Goal: Information Seeking & Learning: Find specific fact

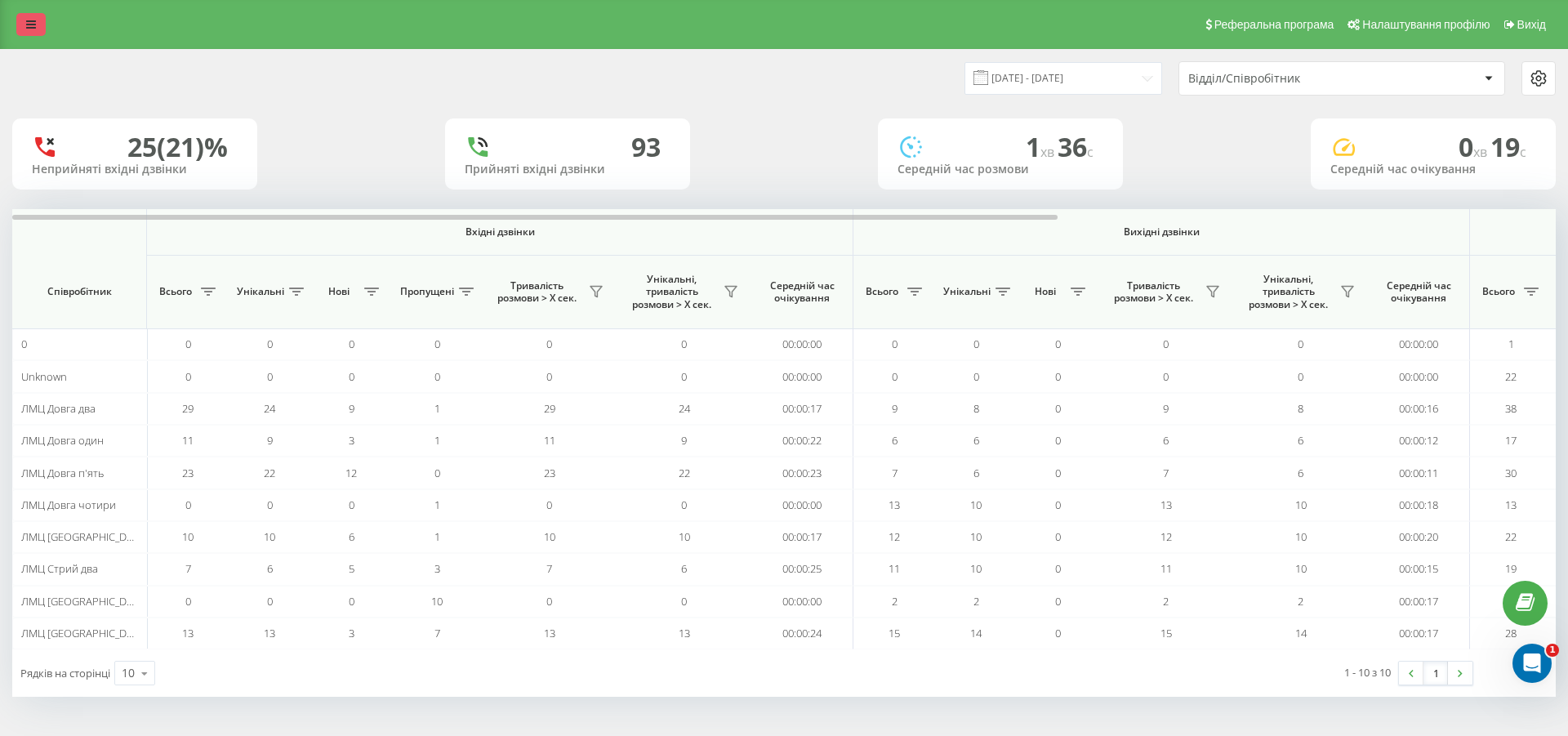
click at [41, 24] on link at bounding box center [31, 25] width 29 height 23
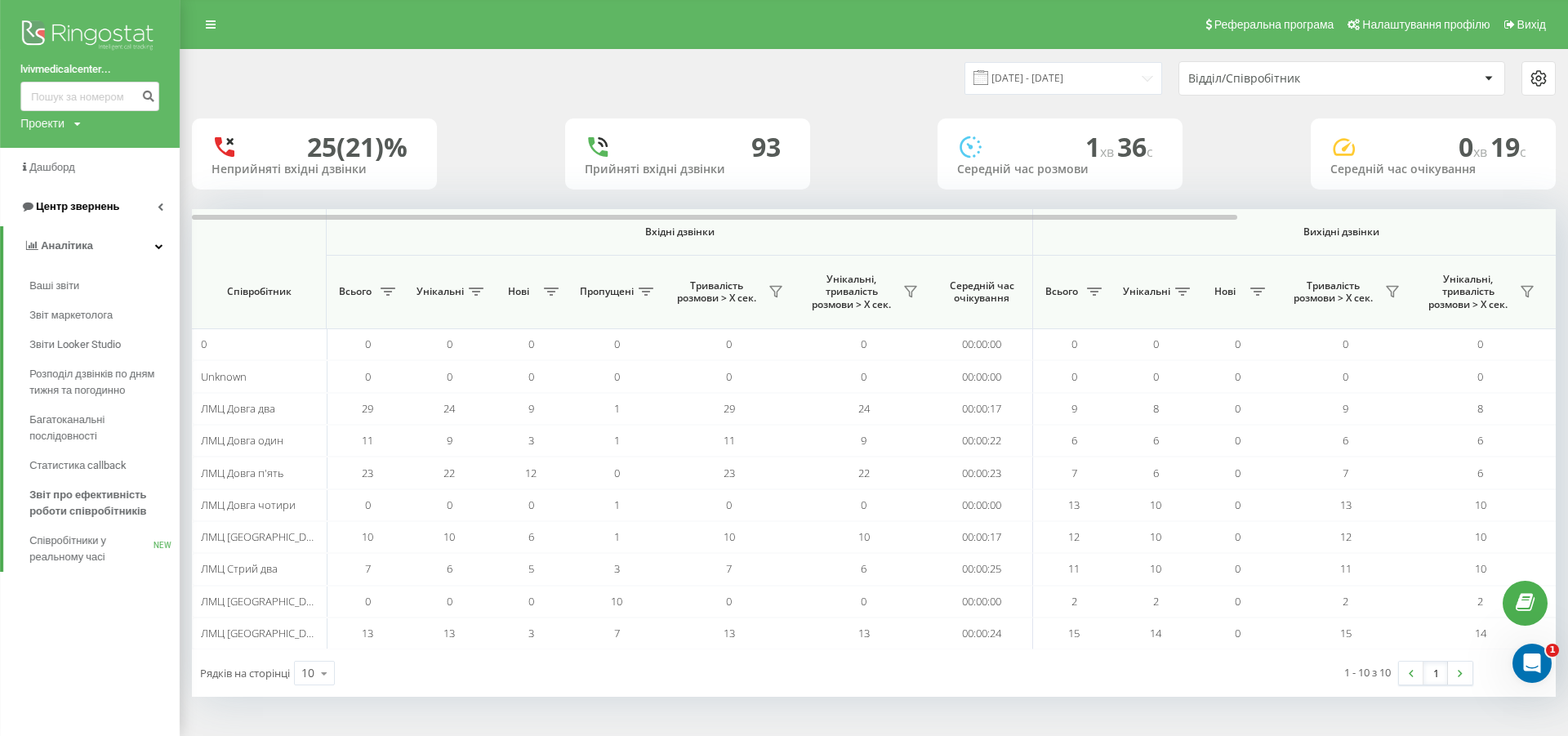
click at [72, 214] on span "Центр звернень" at bounding box center [70, 207] width 98 height 16
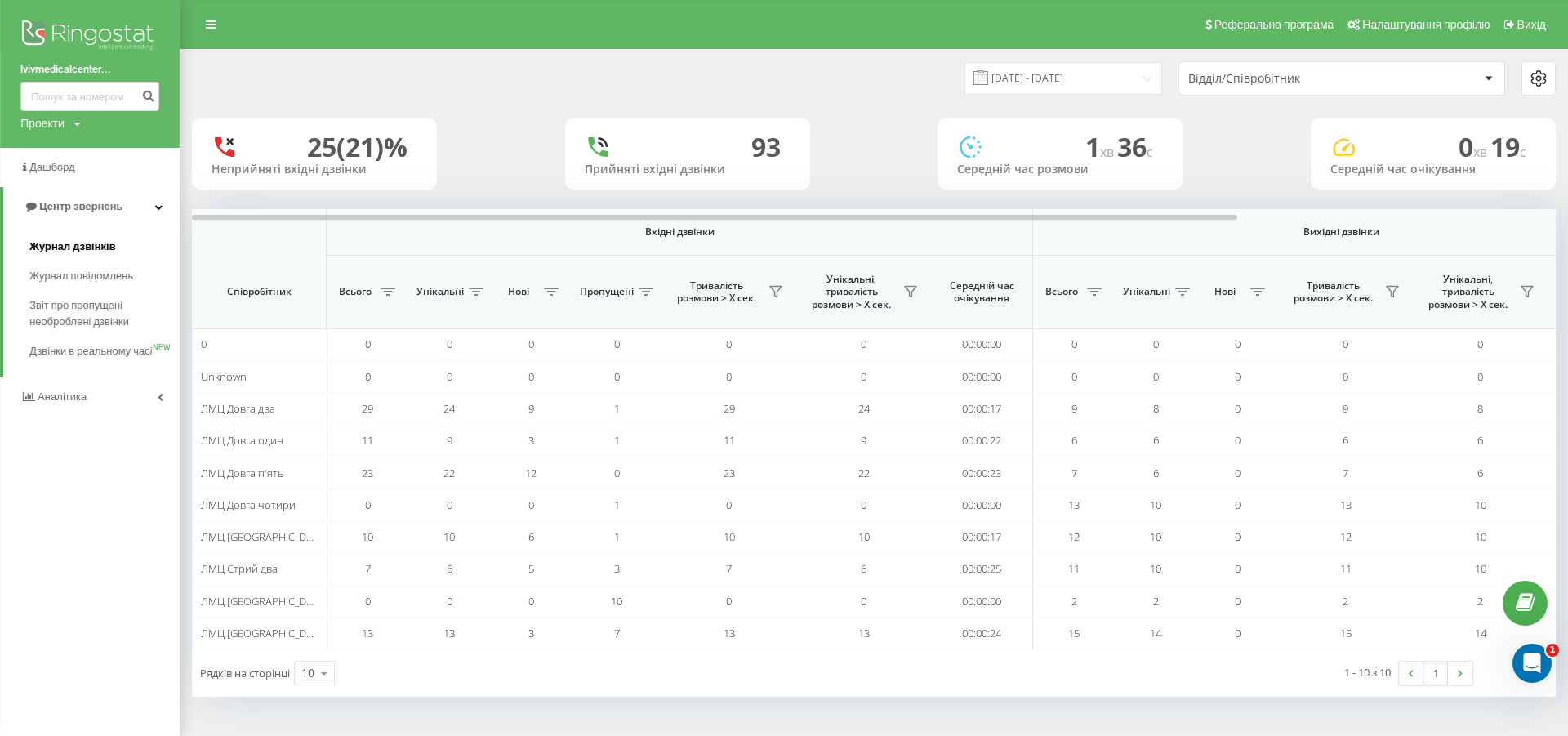
click at [107, 248] on span "Журнал дзвінків" at bounding box center [72, 246] width 87 height 16
click at [1060, 72] on input "21.08.2025 - 21.08.2025" at bounding box center [1063, 77] width 198 height 32
click at [854, 85] on div "21.08.2025 - 21.08.2025 Відділ/Співробітник" at bounding box center [874, 78] width 1363 height 35
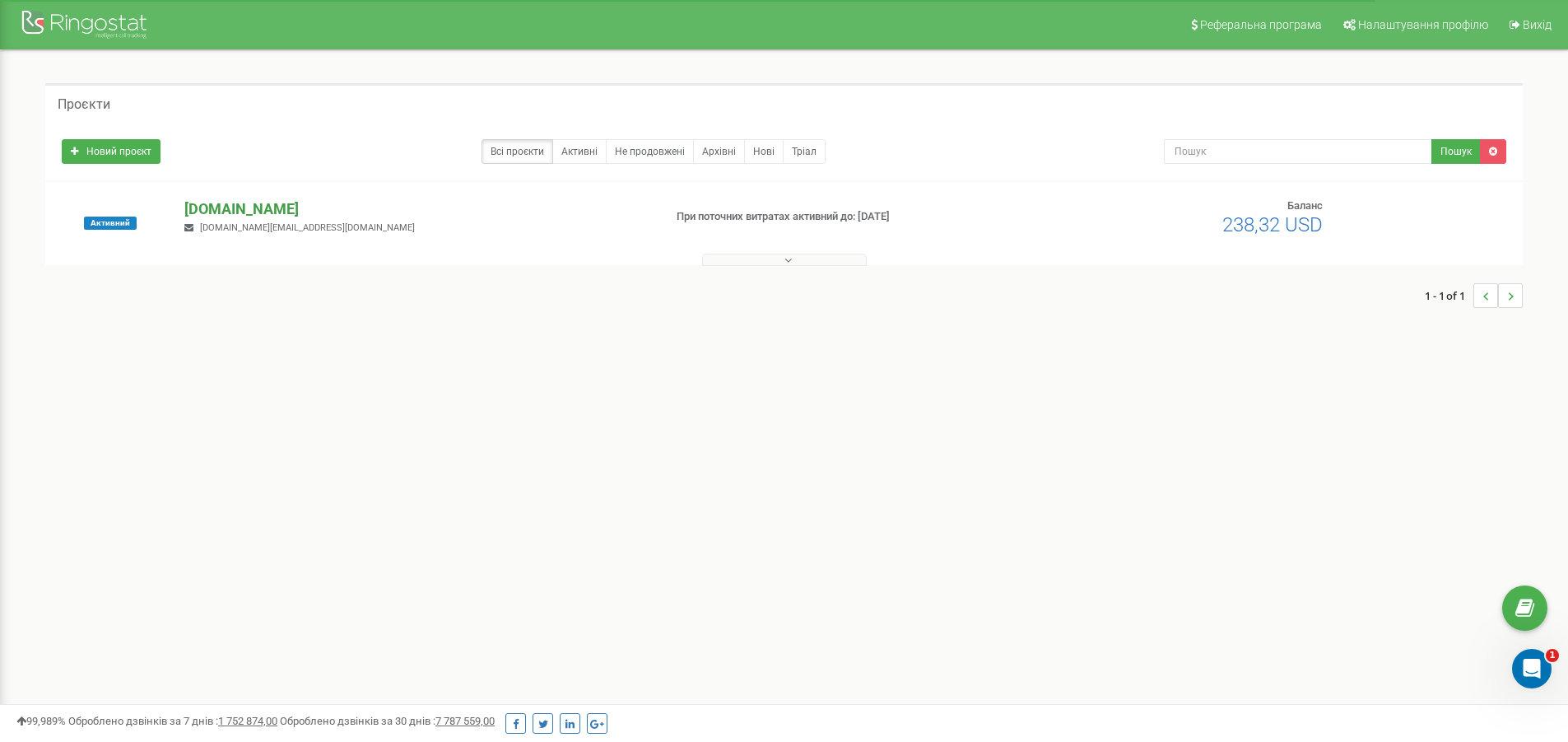
click at [264, 206] on p "[DOMAIN_NAME]" at bounding box center [417, 209] width 465 height 21
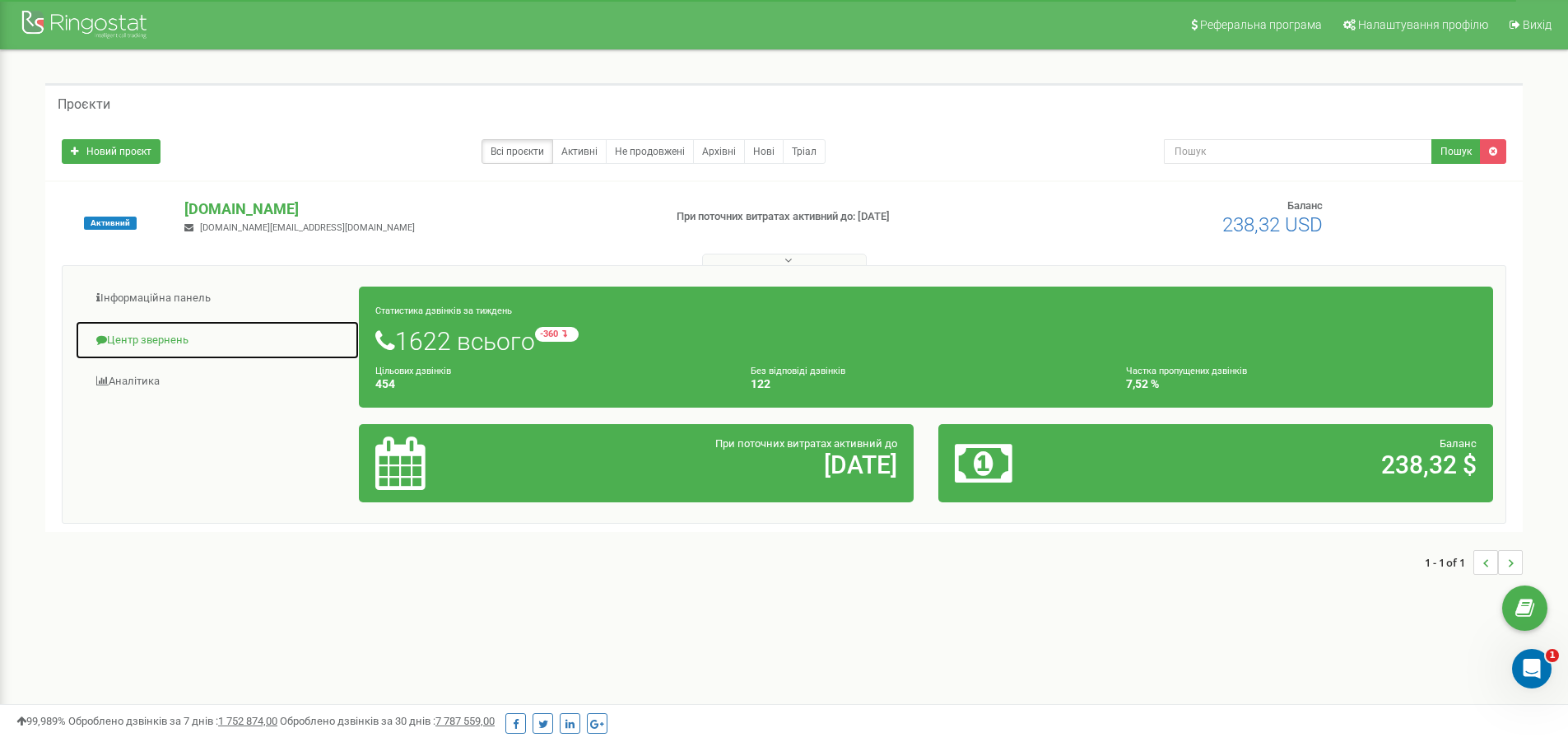
click at [156, 342] on link "Центр звернень" at bounding box center [217, 340] width 285 height 40
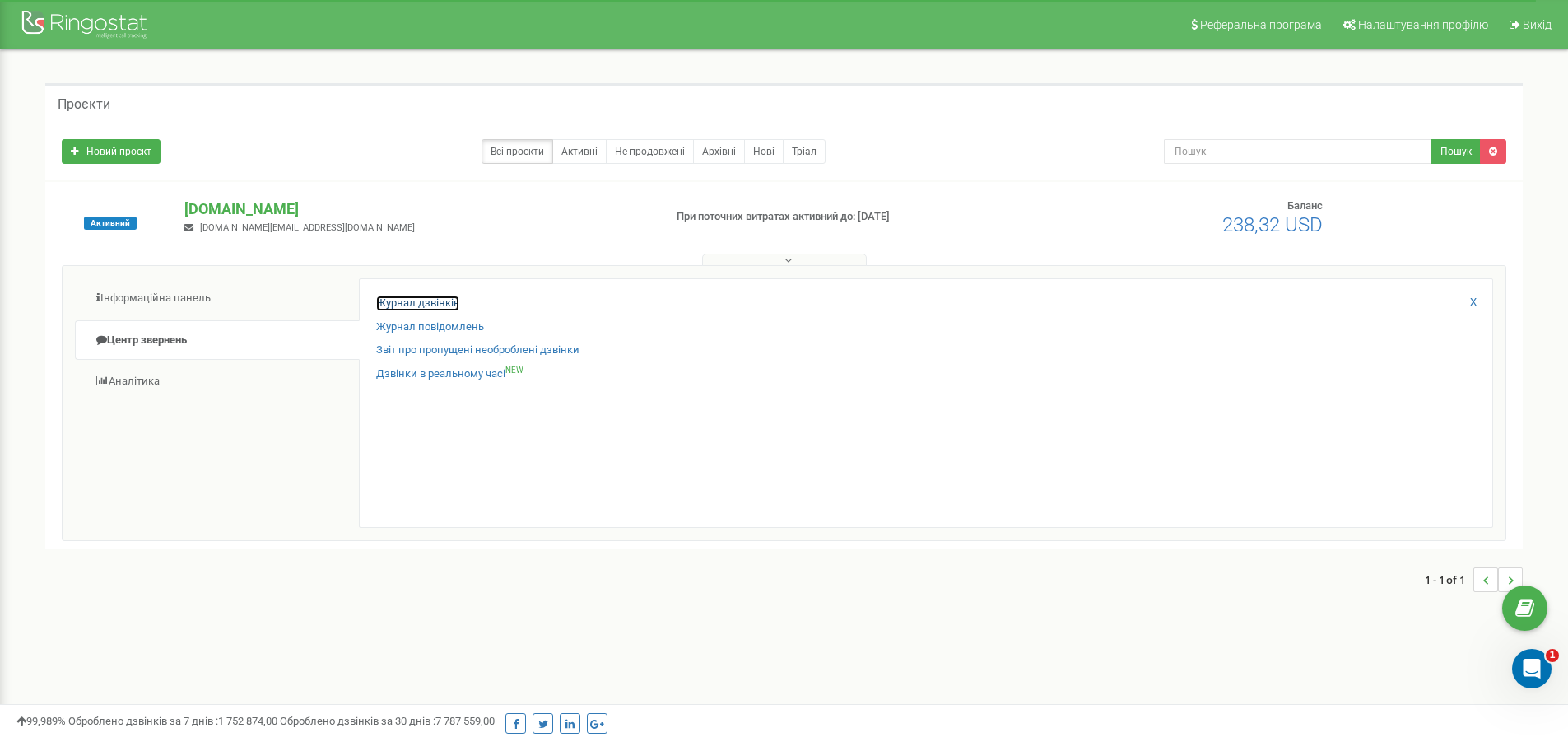
click at [440, 305] on link "Журнал дзвінків" at bounding box center [417, 304] width 83 height 16
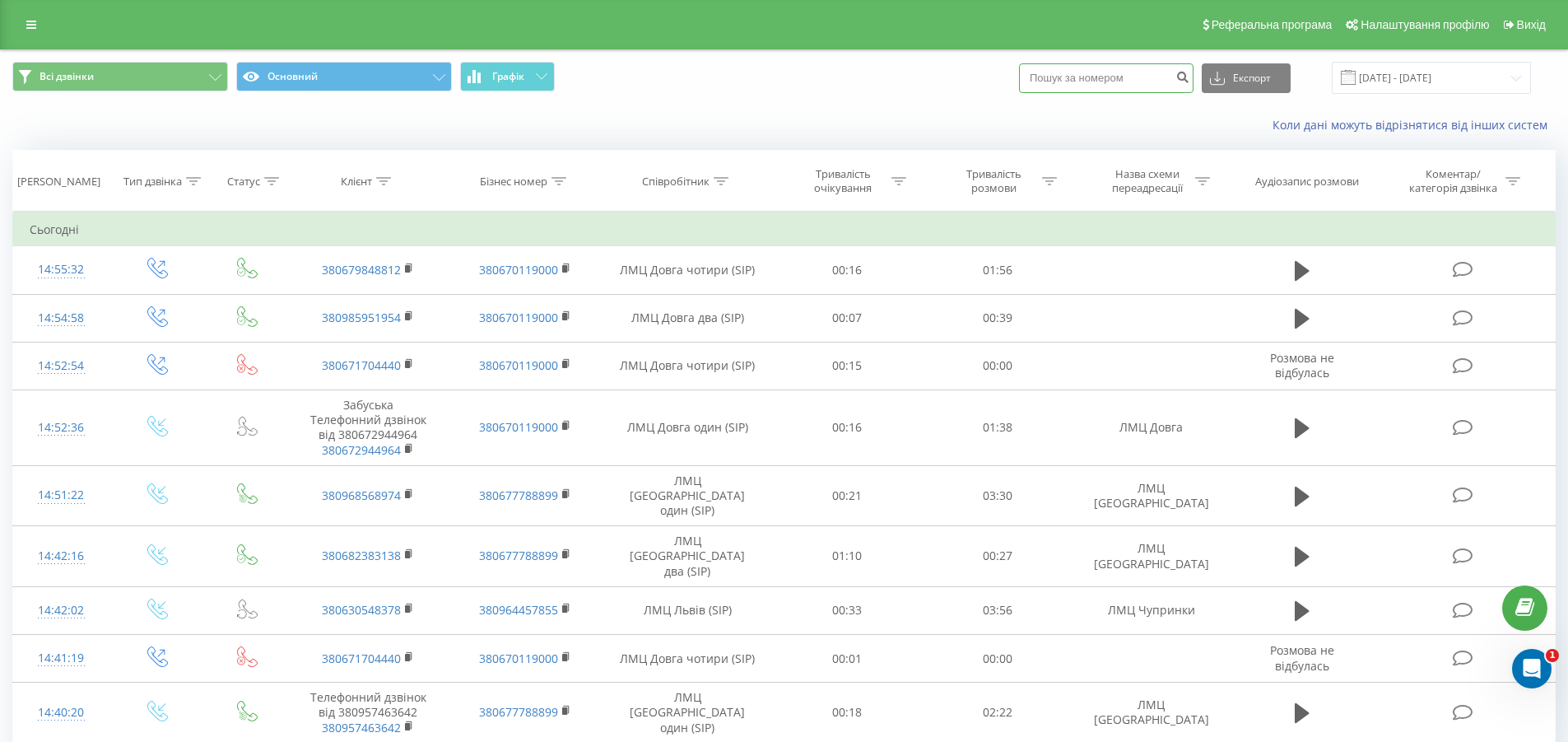
click at [1078, 76] on input at bounding box center [1106, 78] width 174 height 29
paste input "0 98 924 2679"
type input "0 98 924 2679"
click at [1189, 80] on icon "submit" at bounding box center [1183, 75] width 14 height 10
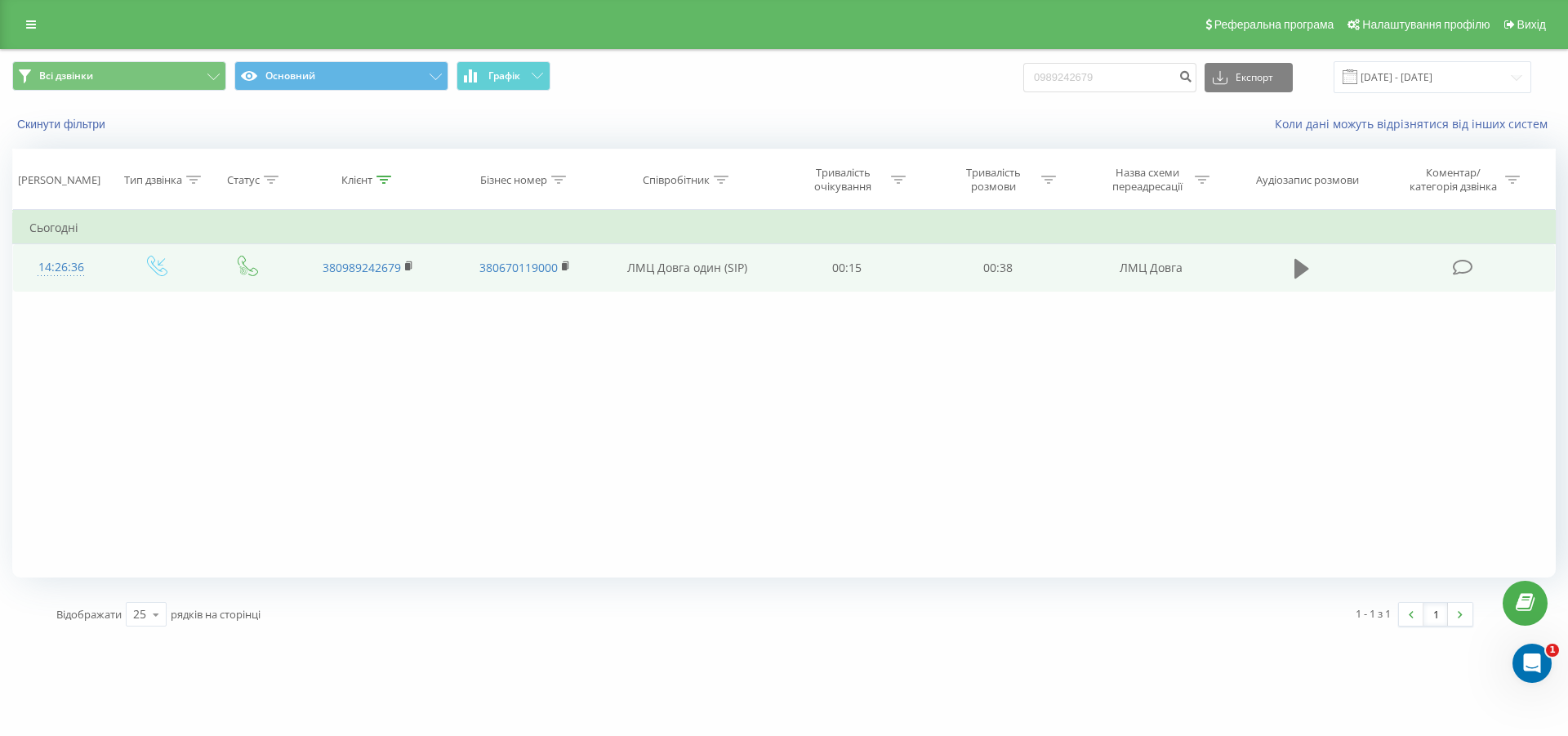
click at [1304, 269] on icon at bounding box center [1301, 269] width 14 height 19
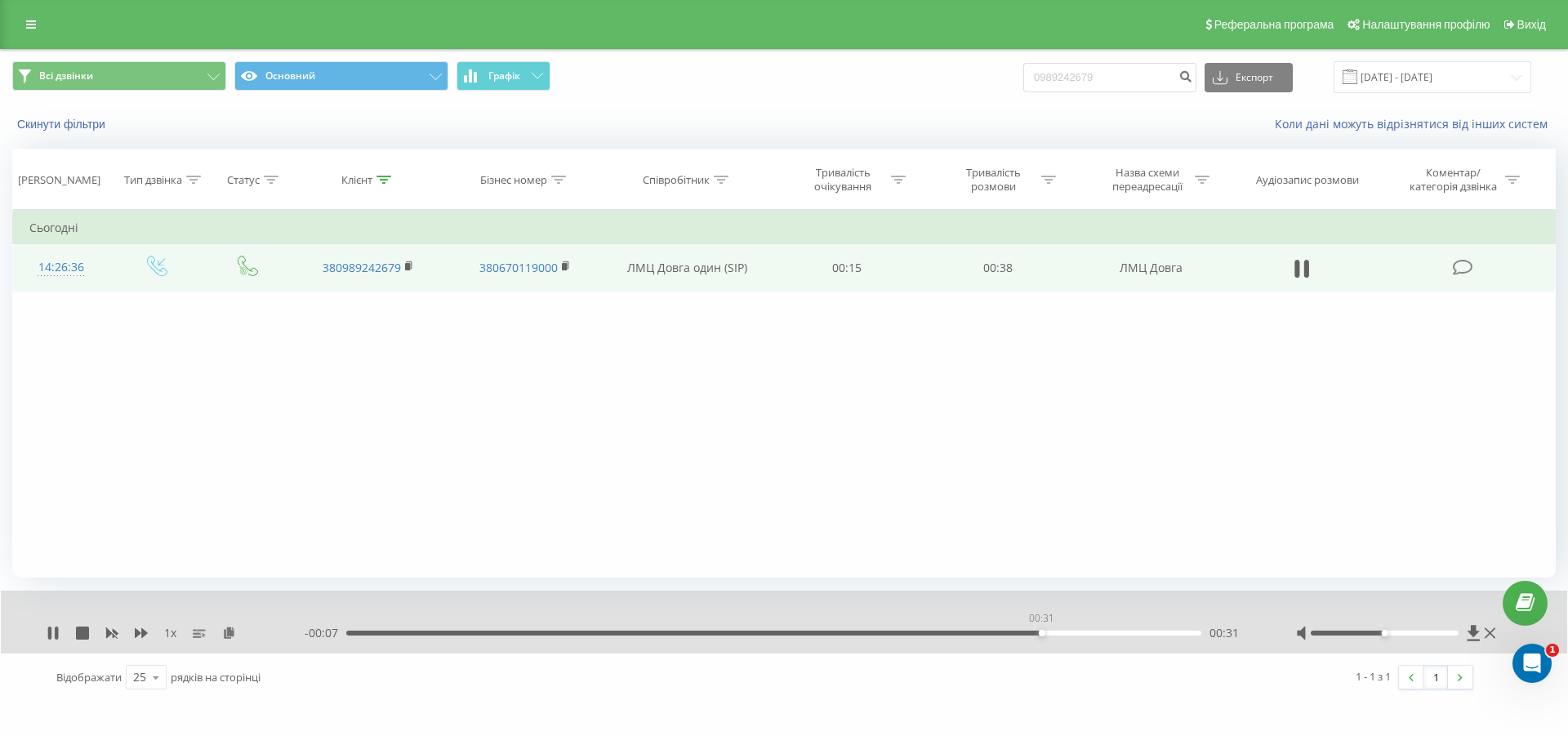
click at [1041, 635] on div "00:31" at bounding box center [773, 633] width 854 height 5
click at [1106, 635] on div "00:34" at bounding box center [773, 633] width 854 height 5
click at [1175, 631] on div "00:37" at bounding box center [773, 633] width 854 height 5
click at [1090, 632] on div "00:38" at bounding box center [769, 633] width 854 height 5
click at [56, 630] on icon at bounding box center [53, 634] width 14 height 14
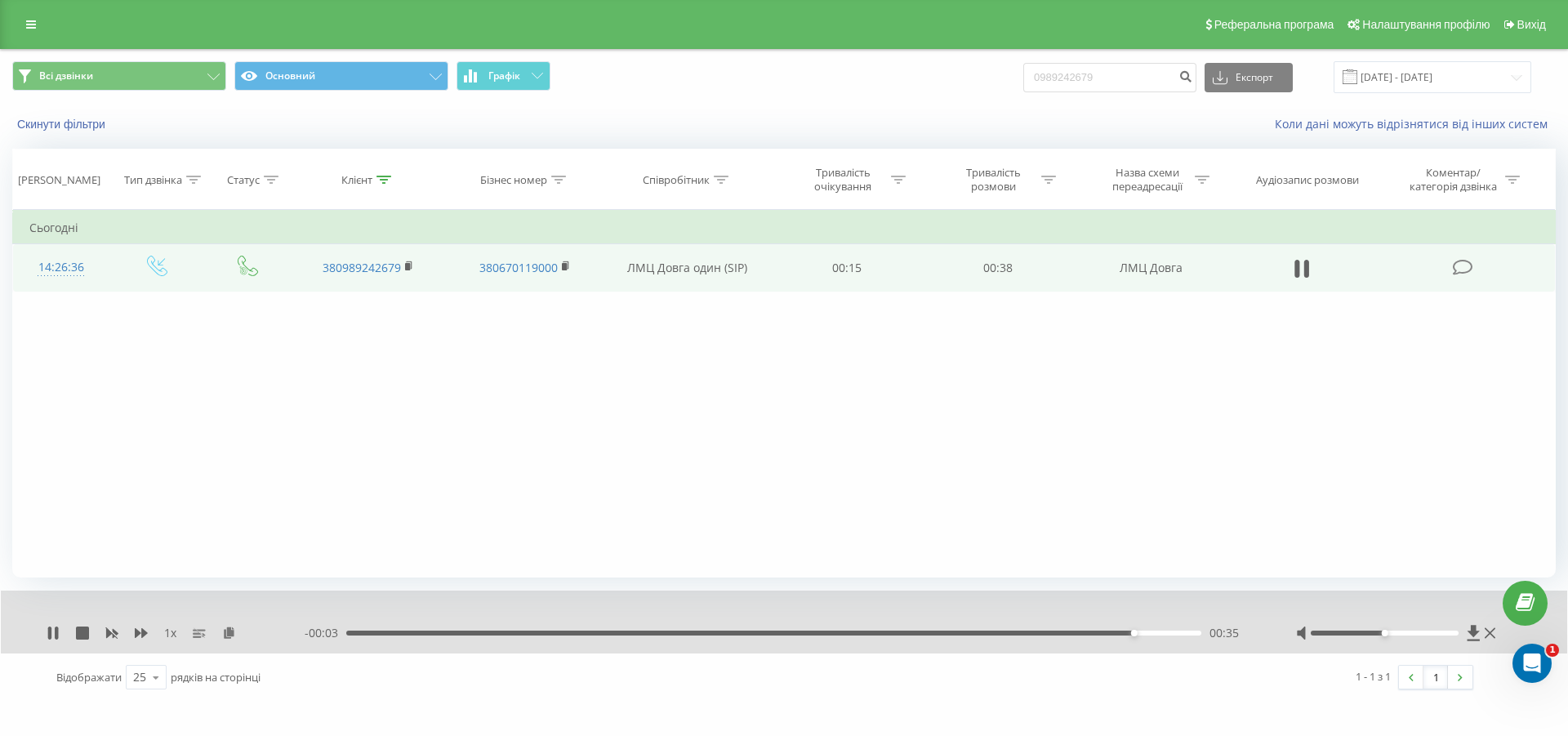
click at [1042, 631] on div "00:35" at bounding box center [773, 633] width 854 height 5
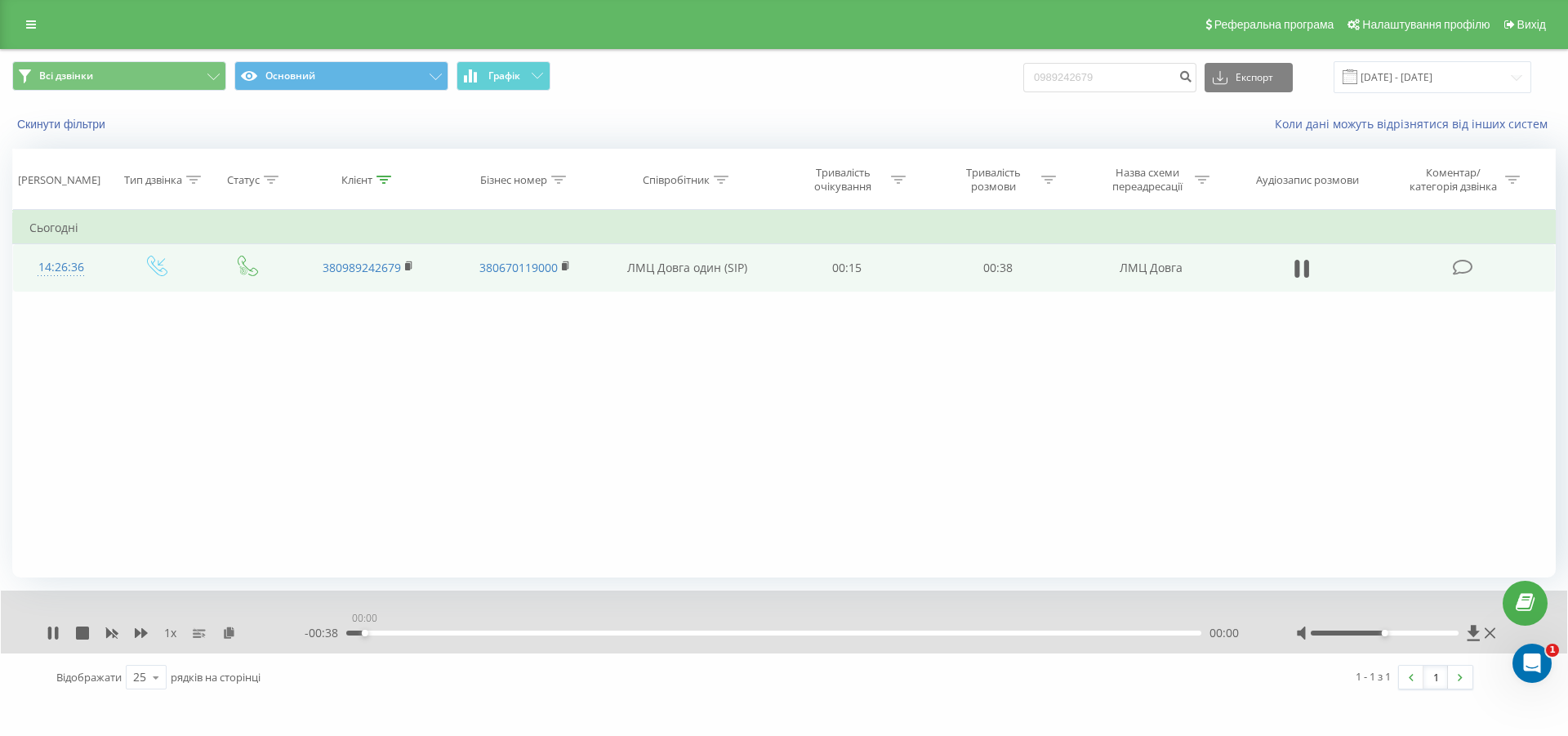
click at [364, 632] on div "00:00" at bounding box center [773, 633] width 854 height 5
click at [1298, 269] on icon at bounding box center [1296, 269] width 5 height 18
drag, startPoint x: 1129, startPoint y: 73, endPoint x: 918, endPoint y: 78, distance: 211.1
click at [918, 78] on div "Всі дзвінки Основний Графік 0989242679 Експорт .csv .xls .xlsx 21.05.2025 - 21.…" at bounding box center [784, 76] width 1543 height 32
paste input "67 984 8812"
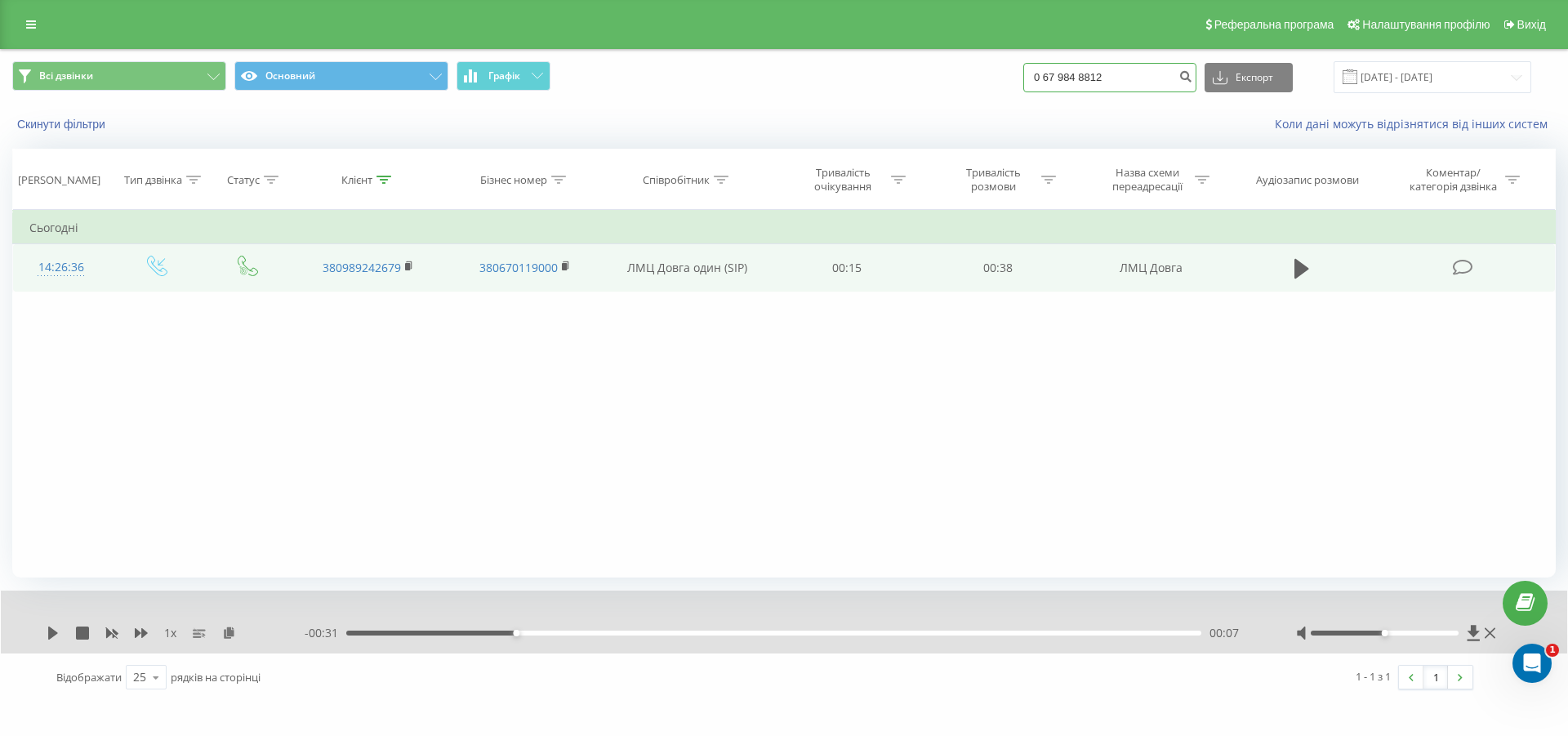
click at [1189, 79] on input "0 67 984 8812" at bounding box center [1109, 77] width 173 height 29
type input "0 67 984 8812"
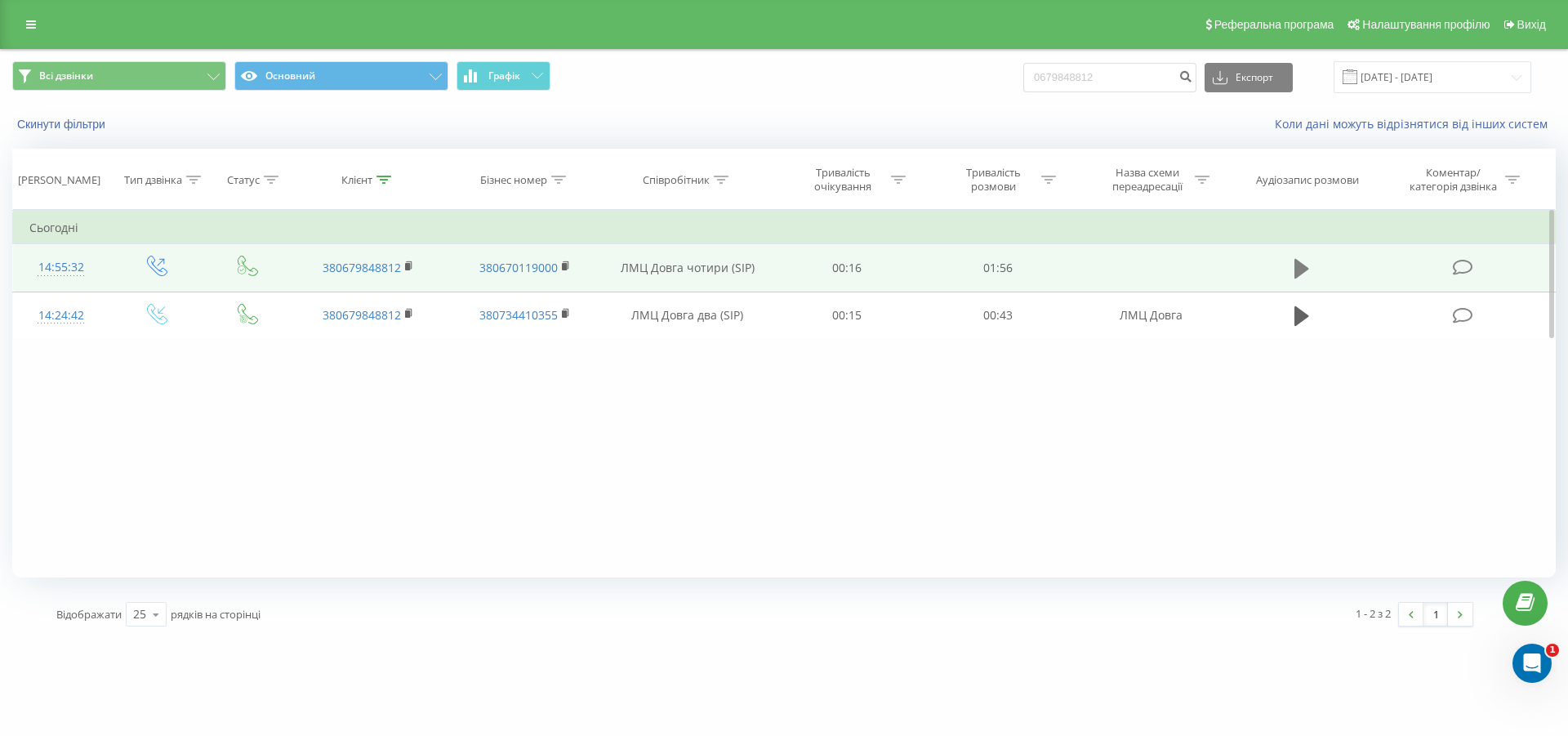
click at [1300, 269] on icon at bounding box center [1301, 269] width 14 height 19
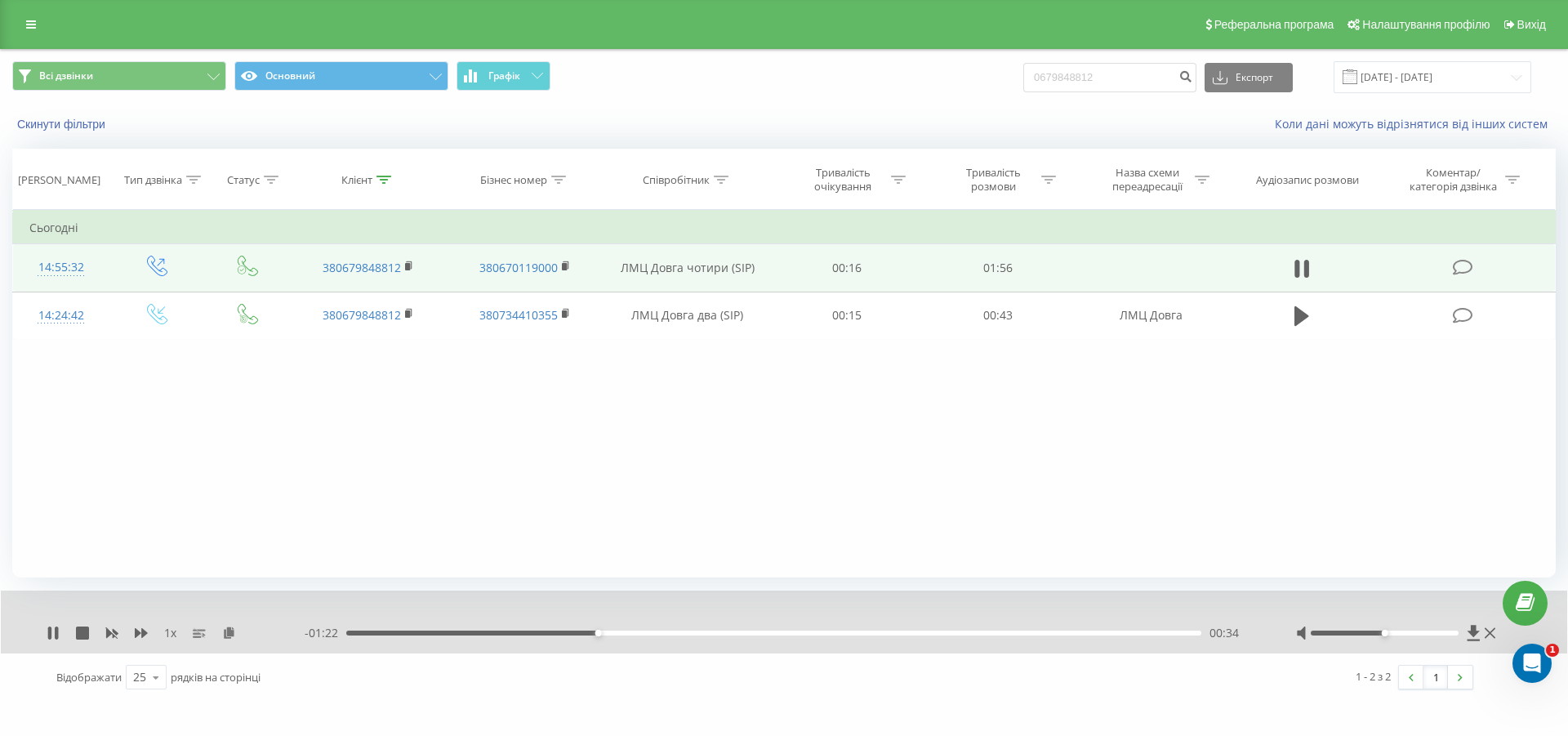
click at [670, 633] on div "00:34" at bounding box center [773, 633] width 854 height 5
click at [738, 634] on div "00:53" at bounding box center [773, 633] width 854 height 5
click at [818, 634] on div "00:54" at bounding box center [773, 633] width 854 height 5
click at [904, 633] on div "01:05" at bounding box center [773, 633] width 854 height 5
click at [1013, 633] on div "01:17" at bounding box center [773, 633] width 854 height 5
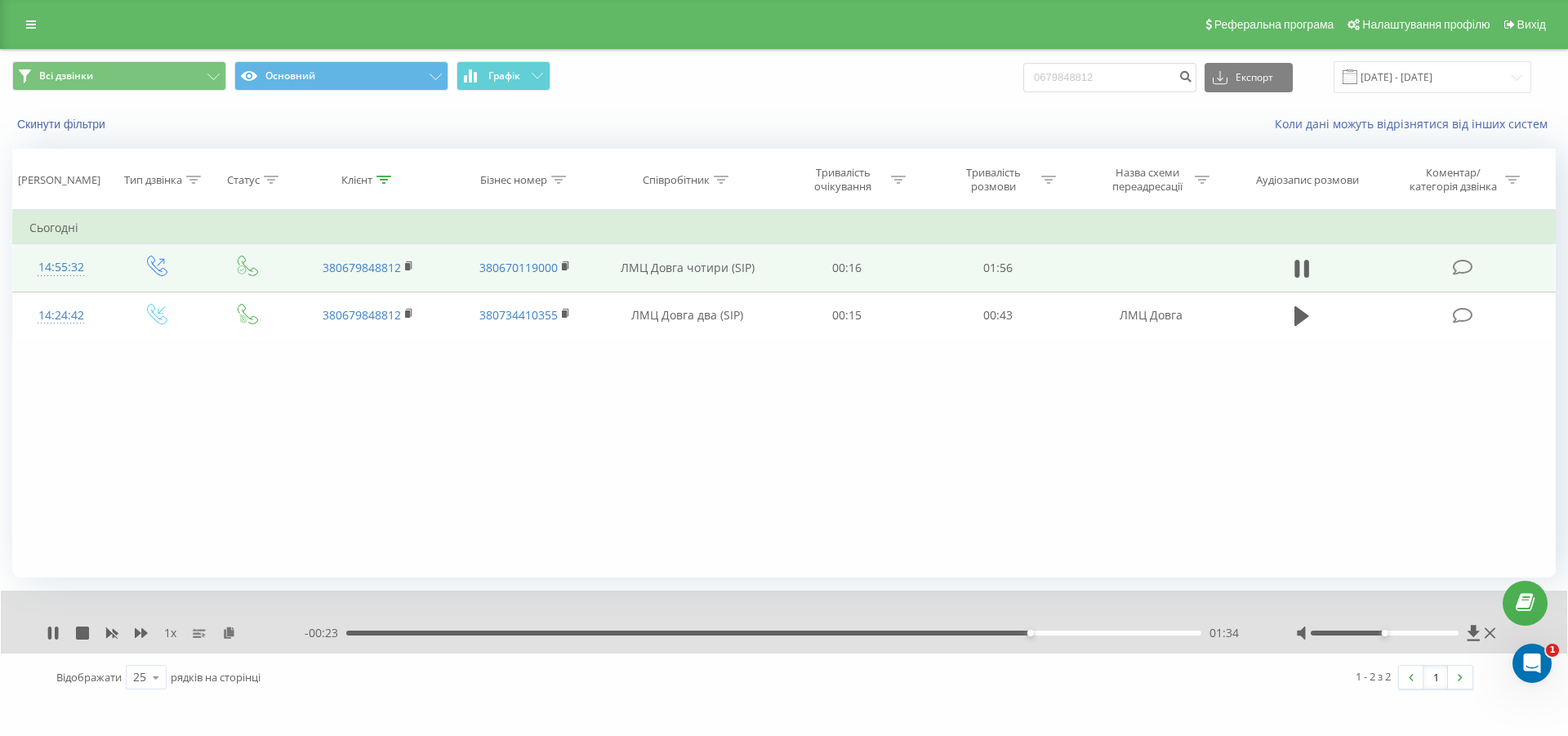
click at [1067, 633] on div "01:34" at bounding box center [773, 633] width 854 height 5
click at [1146, 633] on div "01:40" at bounding box center [773, 633] width 854 height 5
click at [828, 632] on div "01:06" at bounding box center [773, 633] width 854 height 5
click at [510, 632] on div "01:31" at bounding box center [773, 633] width 854 height 5
click at [560, 634] on div "00:29" at bounding box center [773, 633] width 854 height 5
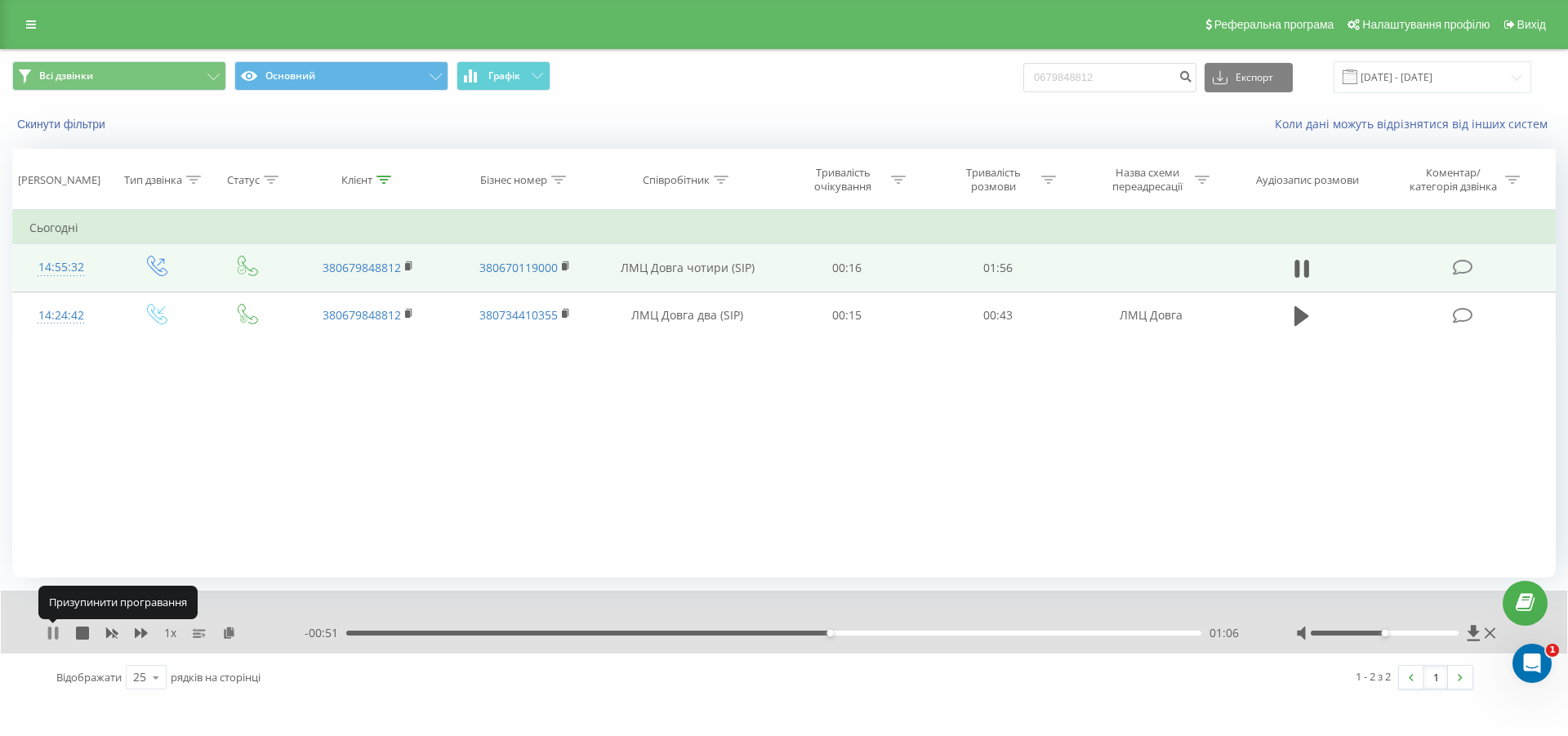
click at [49, 633] on icon at bounding box center [49, 634] width 3 height 14
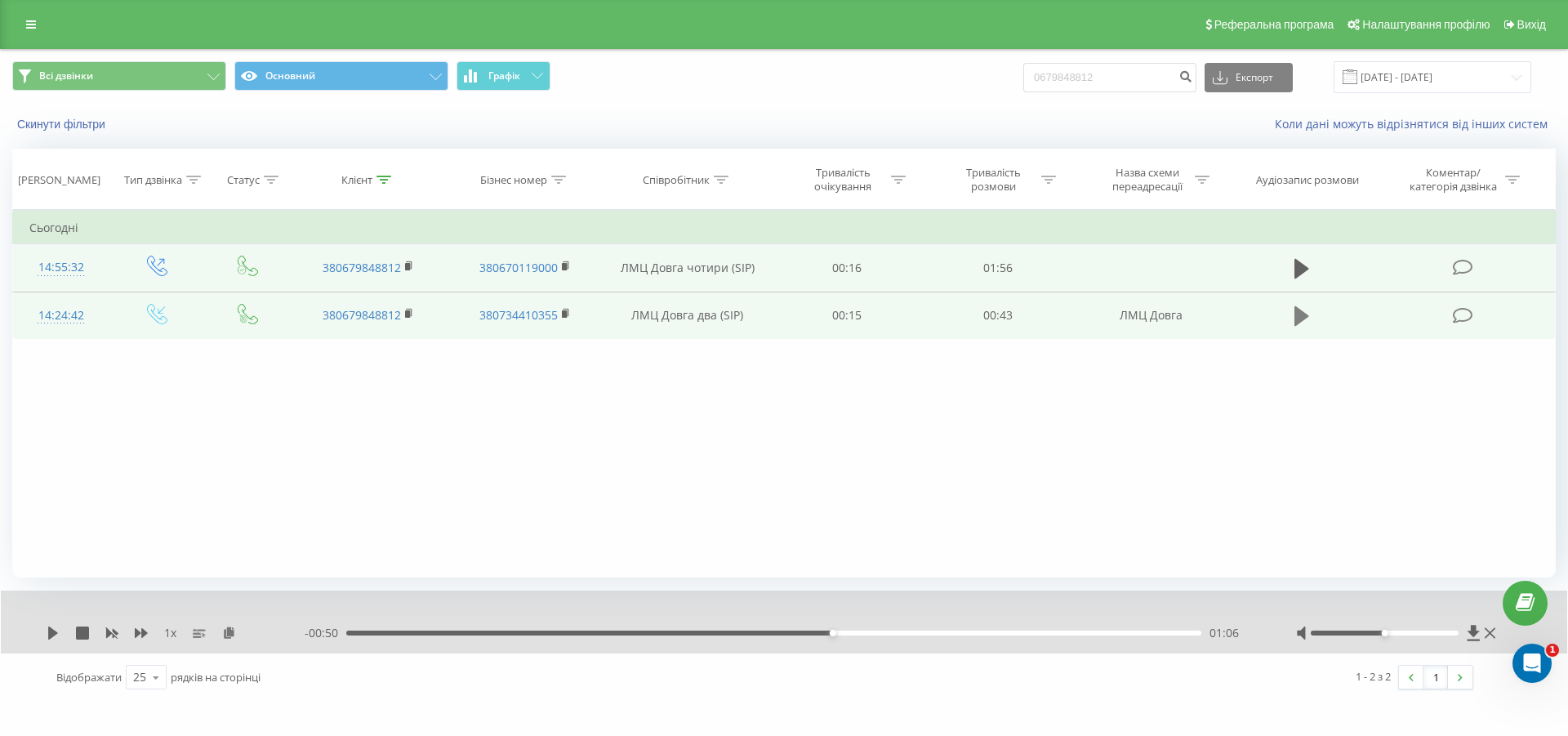
click at [1300, 311] on icon at bounding box center [1301, 316] width 14 height 19
click at [518, 633] on div "00:05" at bounding box center [773, 633] width 854 height 5
click at [763, 635] on div "00:11" at bounding box center [773, 633] width 854 height 5
click at [857, 633] on div "00:23" at bounding box center [773, 633] width 854 height 5
click at [937, 631] on div "00:30" at bounding box center [773, 633] width 854 height 5
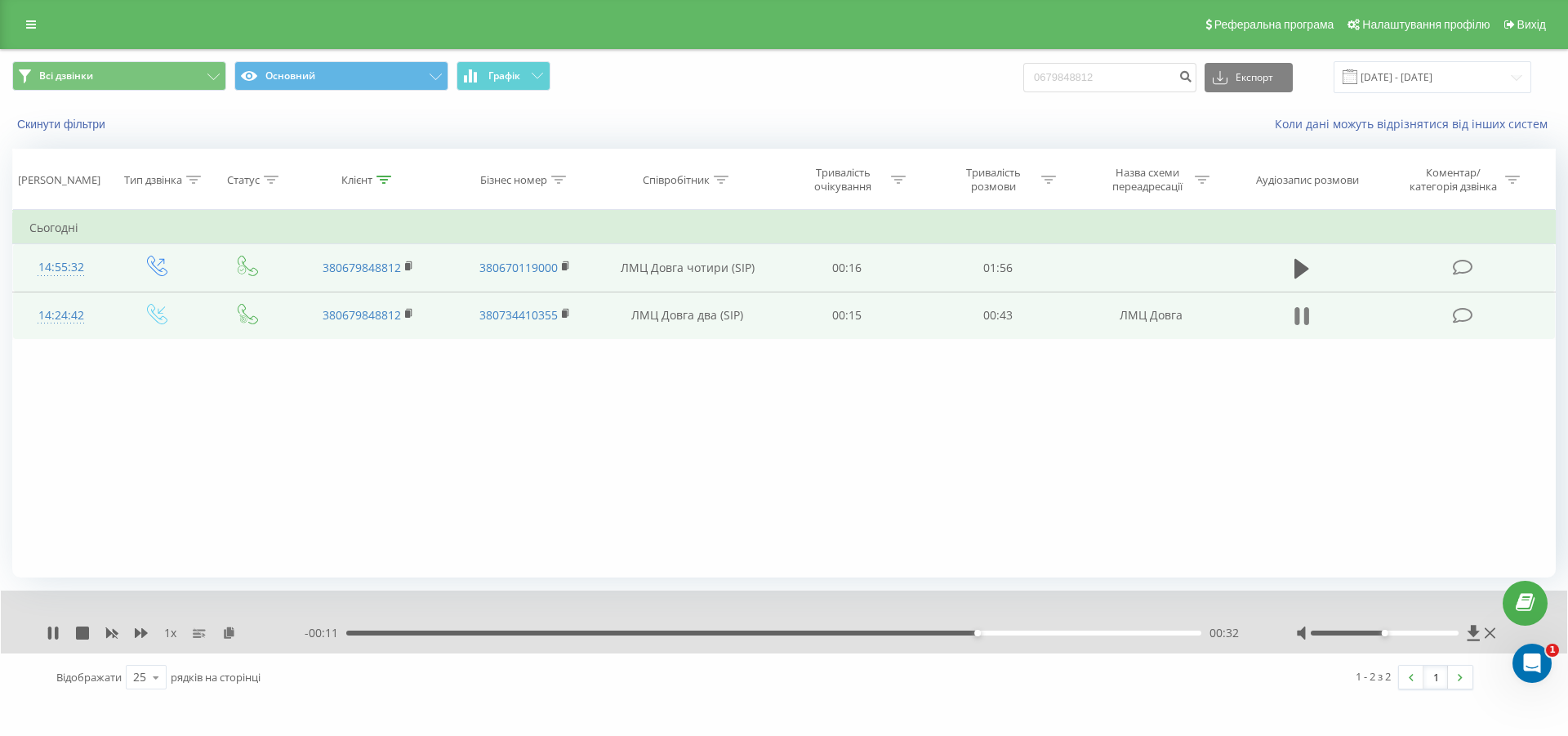
click at [1309, 321] on icon at bounding box center [1306, 316] width 5 height 18
click at [60, 123] on button "Скинути фільтри" at bounding box center [63, 124] width 101 height 14
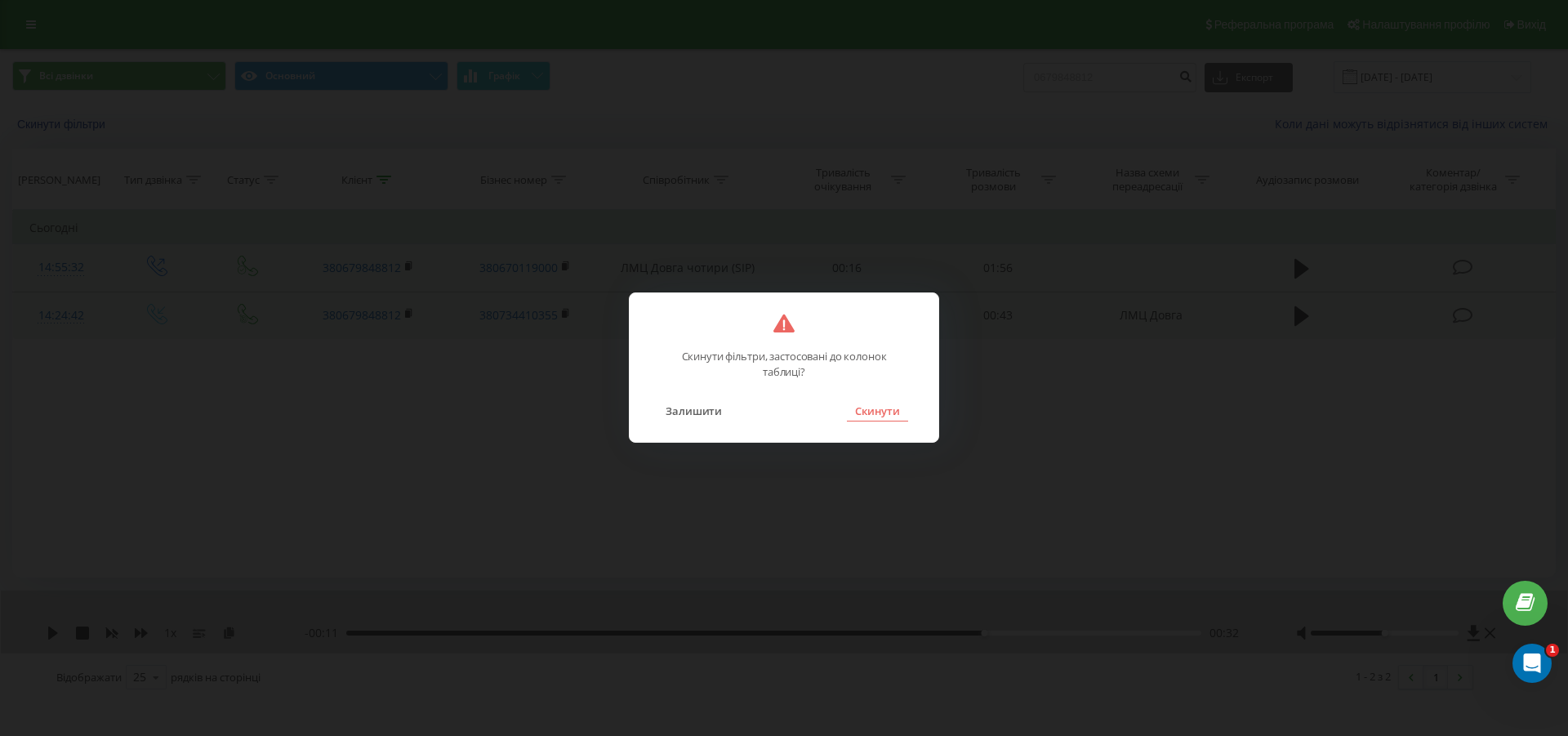
click at [889, 410] on button "Скинути" at bounding box center [877, 410] width 61 height 21
